Goal: Task Accomplishment & Management: Complete application form

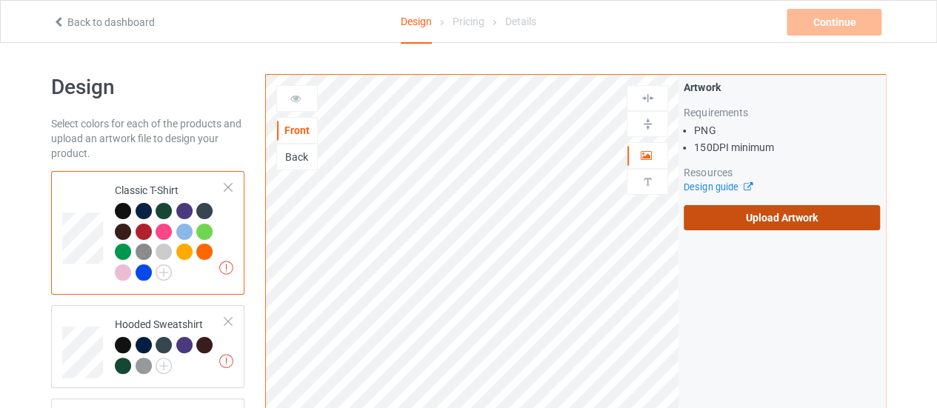
click at [751, 214] on label "Upload Artwork" at bounding box center [782, 217] width 196 height 25
click at [0, 0] on input "Upload Artwork" at bounding box center [0, 0] width 0 height 0
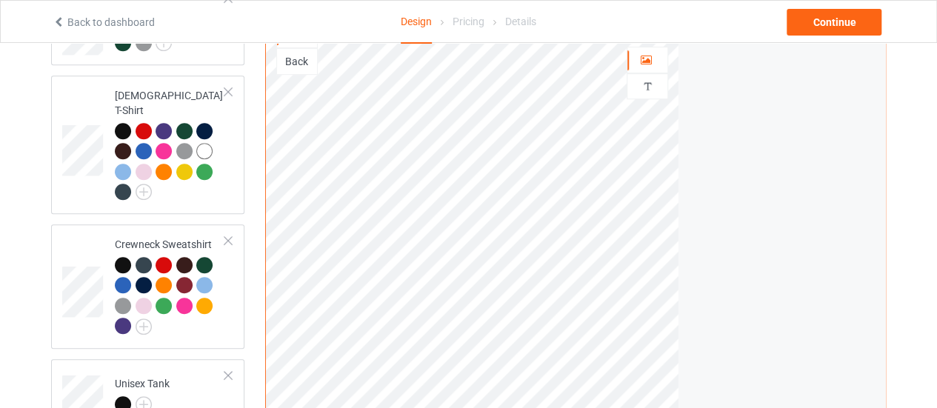
scroll to position [296, 0]
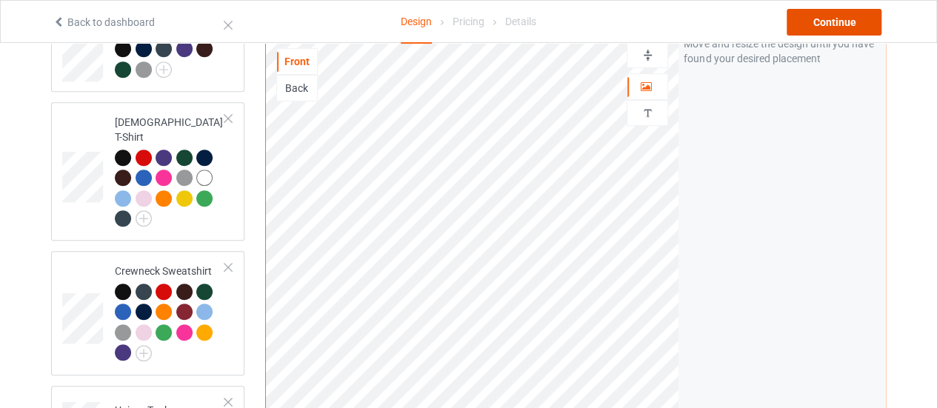
click at [830, 23] on div "Continue" at bounding box center [834, 22] width 95 height 27
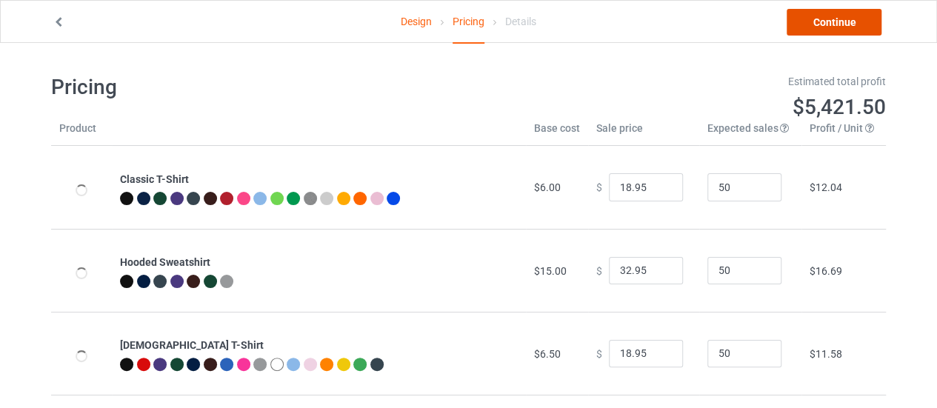
click at [820, 25] on link "Continue" at bounding box center [834, 22] width 95 height 27
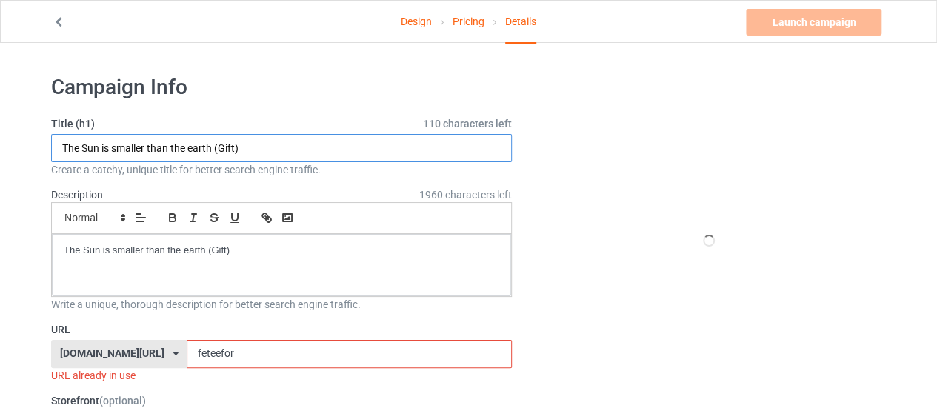
drag, startPoint x: 211, startPoint y: 148, endPoint x: 25, endPoint y: 135, distance: 186.4
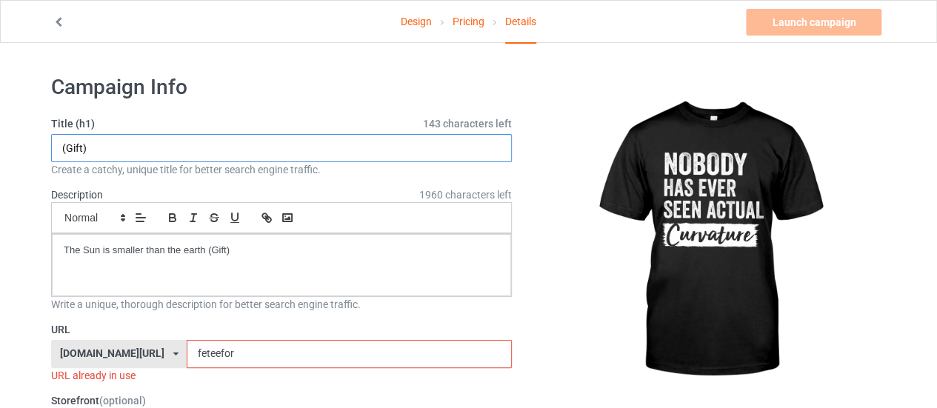
click at [64, 147] on input "(Gift)" at bounding box center [281, 148] width 461 height 28
paste input "NOBODY HAS EVER SEEN ACTUAL CURVATURE YOA"
click at [169, 139] on input "NOBODY HAS EVER SEEN ACTUAL CURVATURE (Gift)" at bounding box center [281, 148] width 461 height 28
drag, startPoint x: 286, startPoint y: 144, endPoint x: 28, endPoint y: 145, distance: 257.7
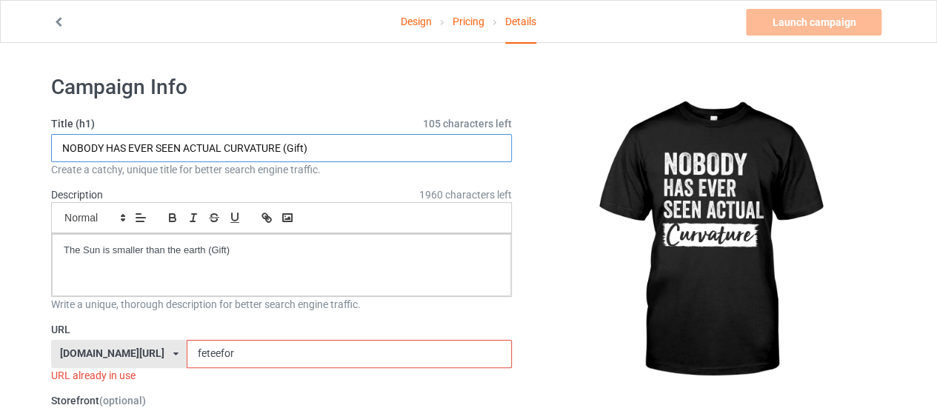
type input "NOBODY HAS EVER SEEN ACTUAL CURVATURE (Gift)"
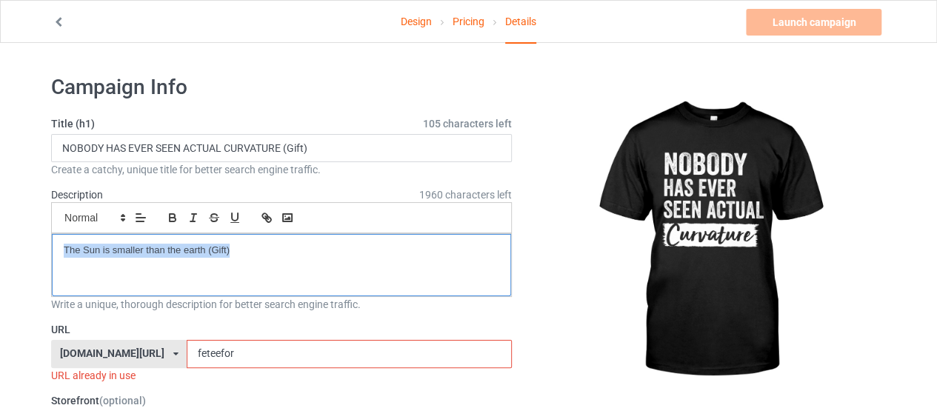
drag, startPoint x: 250, startPoint y: 244, endPoint x: 0, endPoint y: 243, distance: 250.3
paste div
click at [264, 253] on p "NOBODY HAS EVER SEEN ACTUAL CURVATURE" at bounding box center [281, 251] width 435 height 14
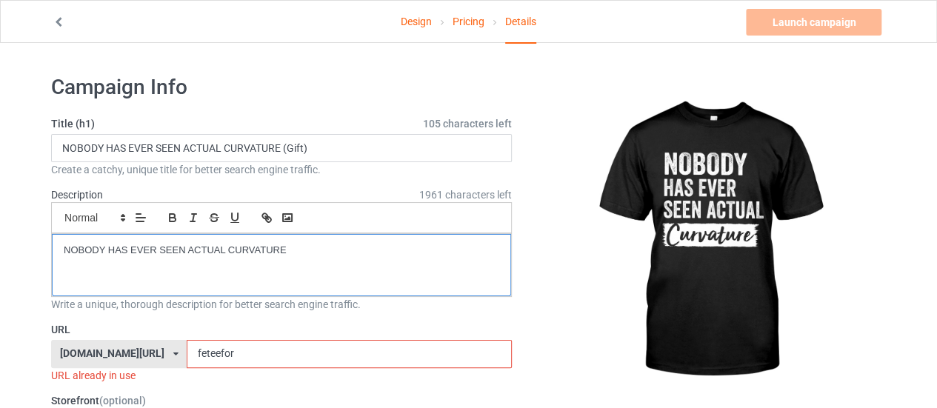
copy p "CURVATURE"
click at [187, 348] on input "feteefor" at bounding box center [349, 354] width 324 height 28
paste input "CURVATURE"
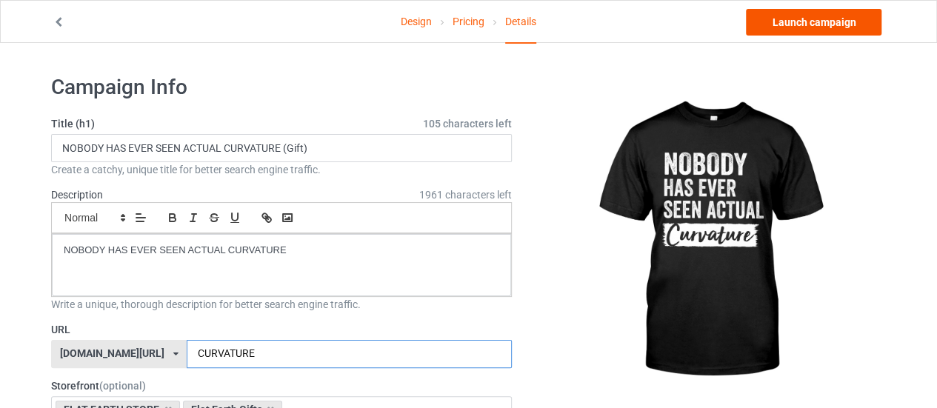
type input "CURVATURE"
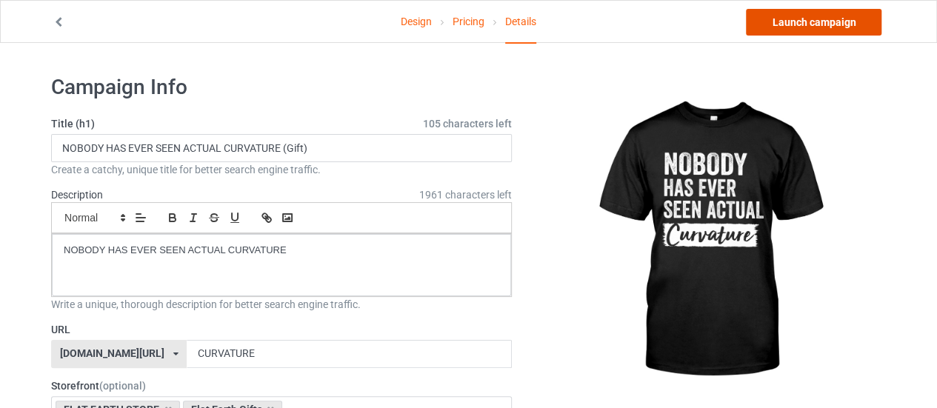
click at [842, 17] on link "Launch campaign" at bounding box center [814, 22] width 136 height 27
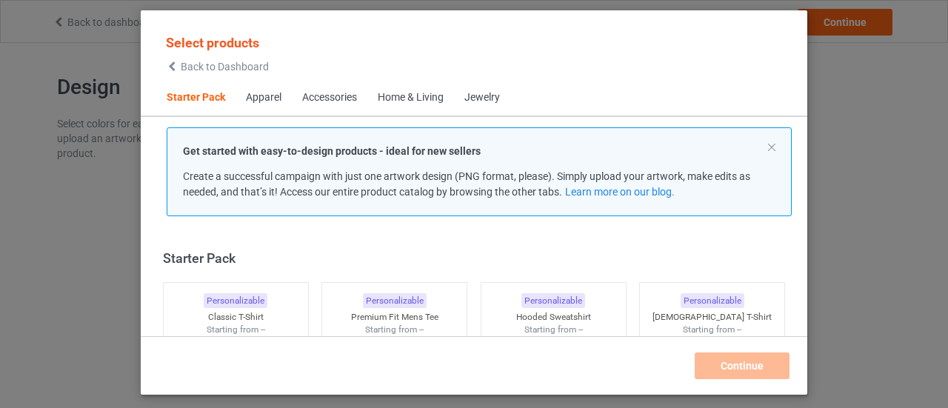
scroll to position [19, 0]
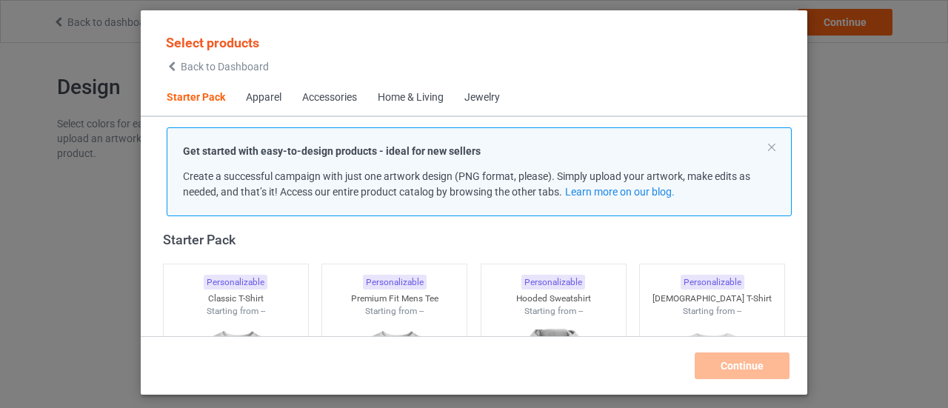
click at [233, 70] on span "Back to Dashboard" at bounding box center [225, 67] width 88 height 12
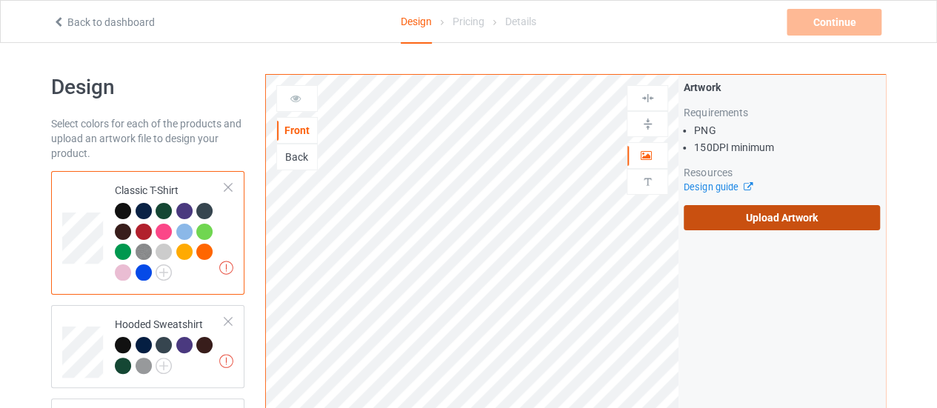
click at [772, 211] on label "Upload Artwork" at bounding box center [782, 217] width 196 height 25
click at [0, 0] on input "Upload Artwork" at bounding box center [0, 0] width 0 height 0
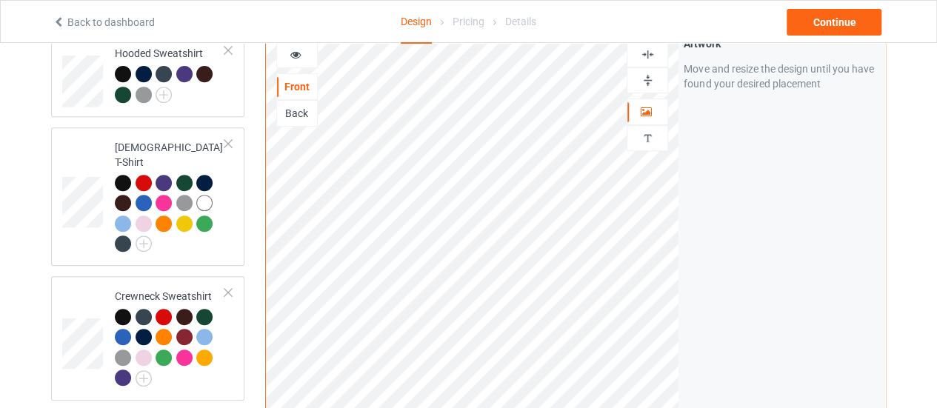
scroll to position [242, 0]
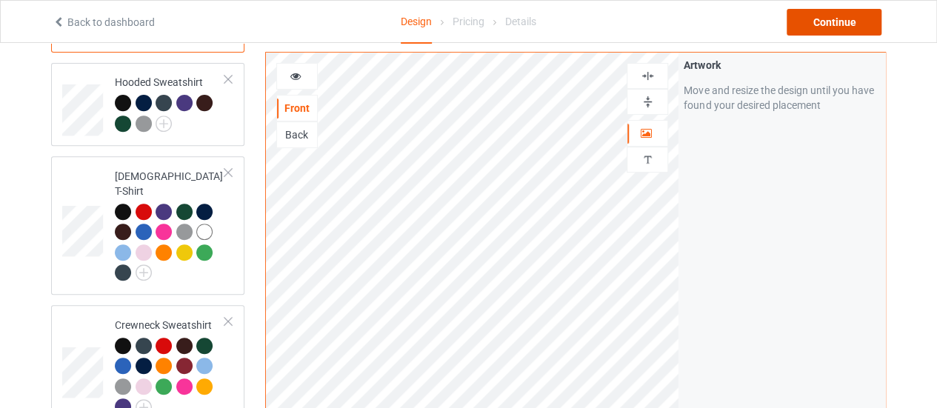
click at [847, 29] on div "Continue" at bounding box center [834, 22] width 95 height 27
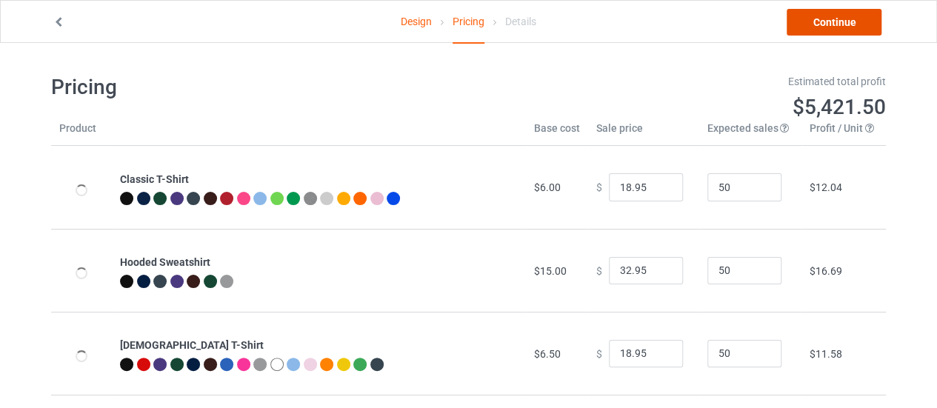
click at [827, 30] on link "Continue" at bounding box center [834, 22] width 95 height 27
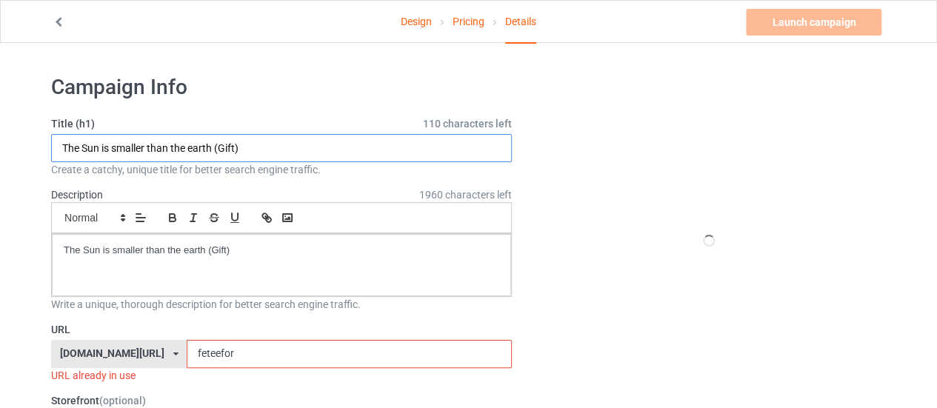
drag, startPoint x: 213, startPoint y: 143, endPoint x: 7, endPoint y: 136, distance: 206.0
paste input "CURVATURE"
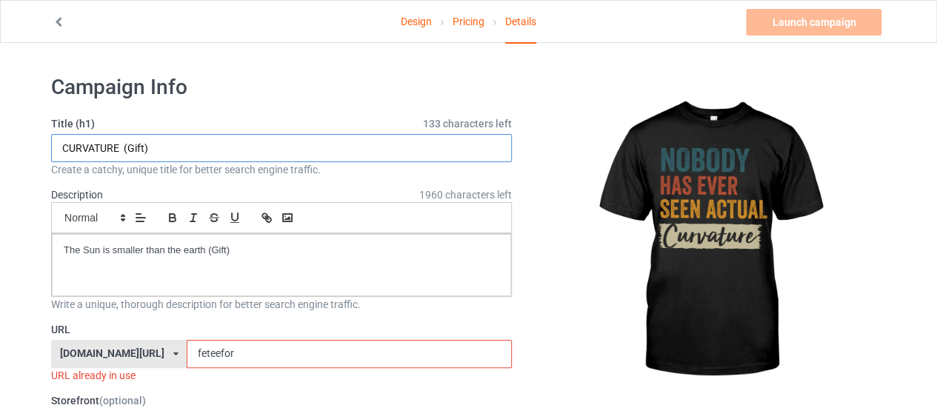
click at [61, 143] on input "CURVATURE (Gift)" at bounding box center [281, 148] width 461 height 28
drag, startPoint x: 151, startPoint y: 147, endPoint x: 1, endPoint y: 134, distance: 150.2
paste input "text"
drag, startPoint x: 124, startPoint y: 148, endPoint x: 10, endPoint y: 140, distance: 113.6
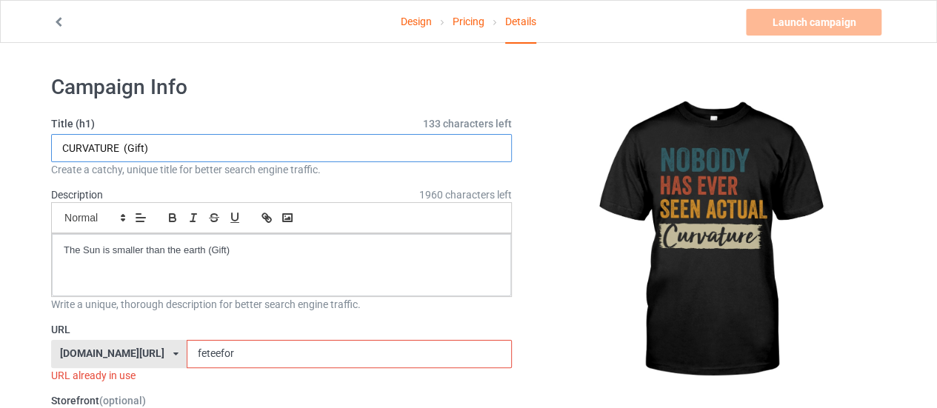
paste input "NOBODY HAS EVER SEEN ACTUAL CURVATURE"
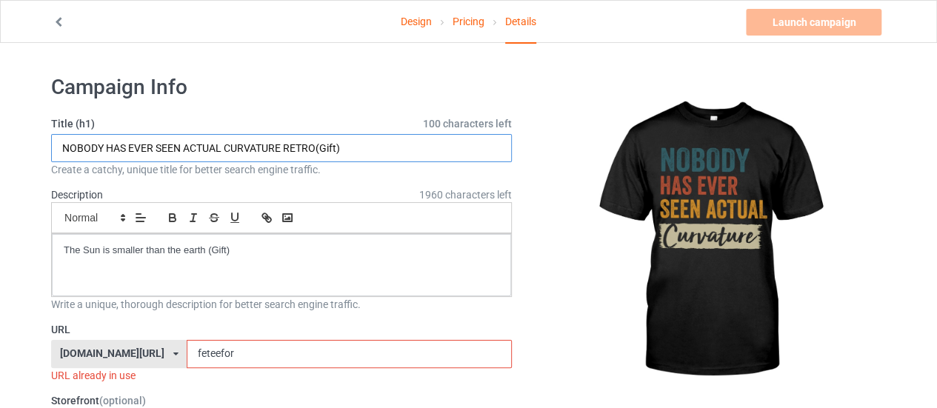
click at [61, 149] on input "NOBODY HAS EVER SEEN ACTUAL CURVATURE RETRO(Gift)" at bounding box center [281, 148] width 461 height 28
click at [66, 150] on input "NOBODY HAS EVER SEEN ACTUAL CURVATURE RETRO(Gift)" at bounding box center [281, 148] width 461 height 28
click at [262, 145] on input "NOBODY HAS EVER SEEN ACTUAL CURVATURE RETRO(Gift)" at bounding box center [281, 148] width 461 height 28
type input "NOBODY HAS EVER SEEN ACTUAL CURVATURE RETRO(Gift)"
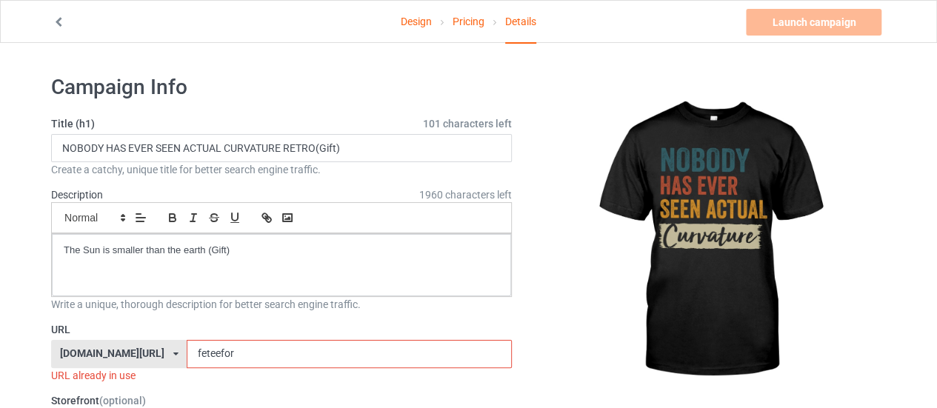
drag, startPoint x: 108, startPoint y: 353, endPoint x: 77, endPoint y: 355, distance: 31.1
click at [77, 355] on div "teechip.com/ teechip.com/ 587d0d41cee36fd012c64a69 feteefor" at bounding box center [281, 354] width 461 height 28
paste input "CURVATURE"
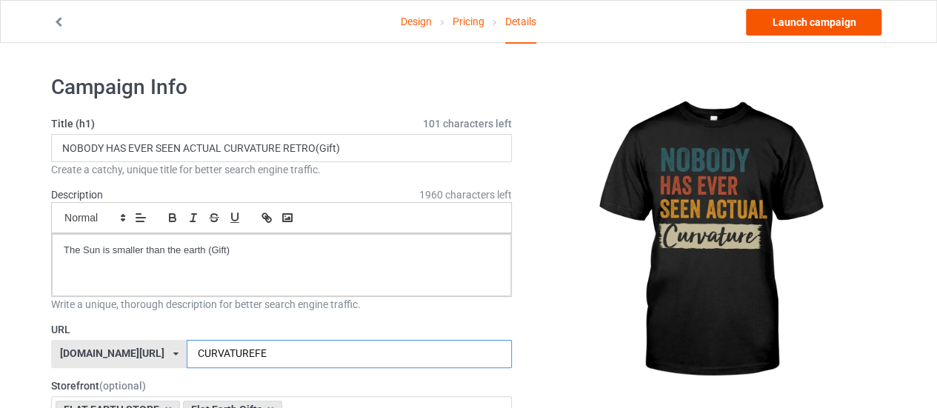
type input "CURVATUREFE"
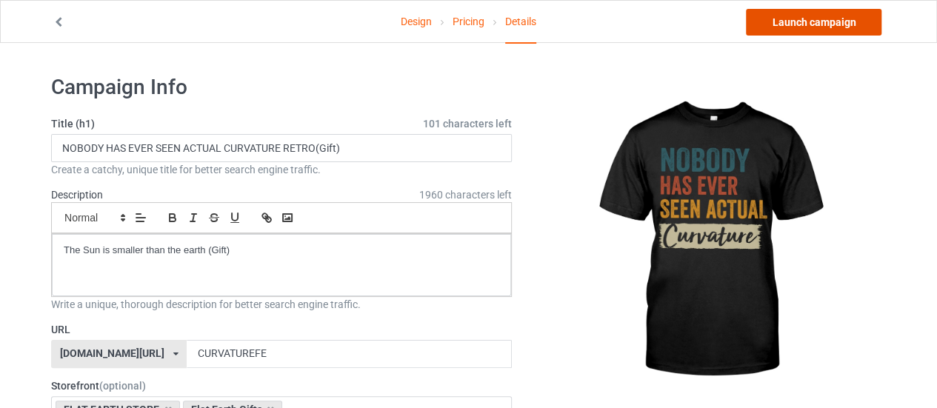
click at [825, 23] on link "Launch campaign" at bounding box center [814, 22] width 136 height 27
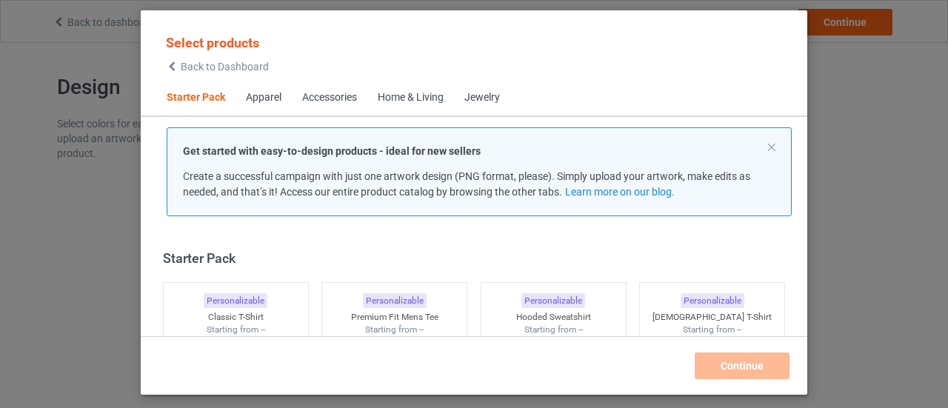
scroll to position [19, 0]
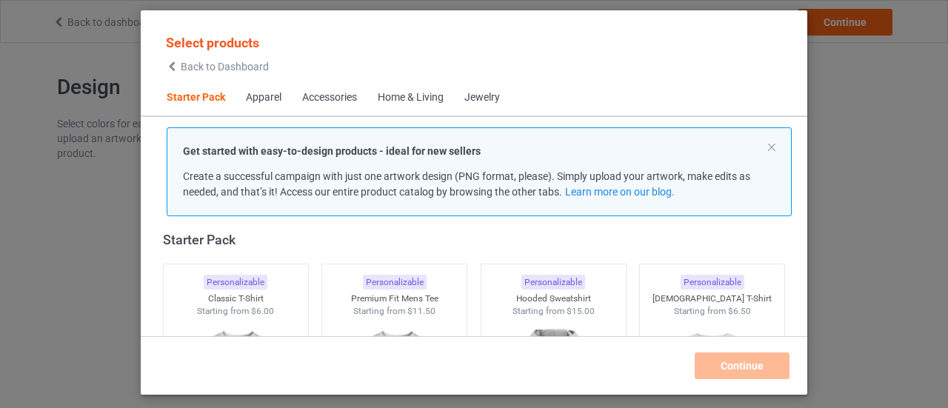
click at [240, 70] on span "Back to Dashboard" at bounding box center [225, 67] width 88 height 12
